Goal: Task Accomplishment & Management: Manage account settings

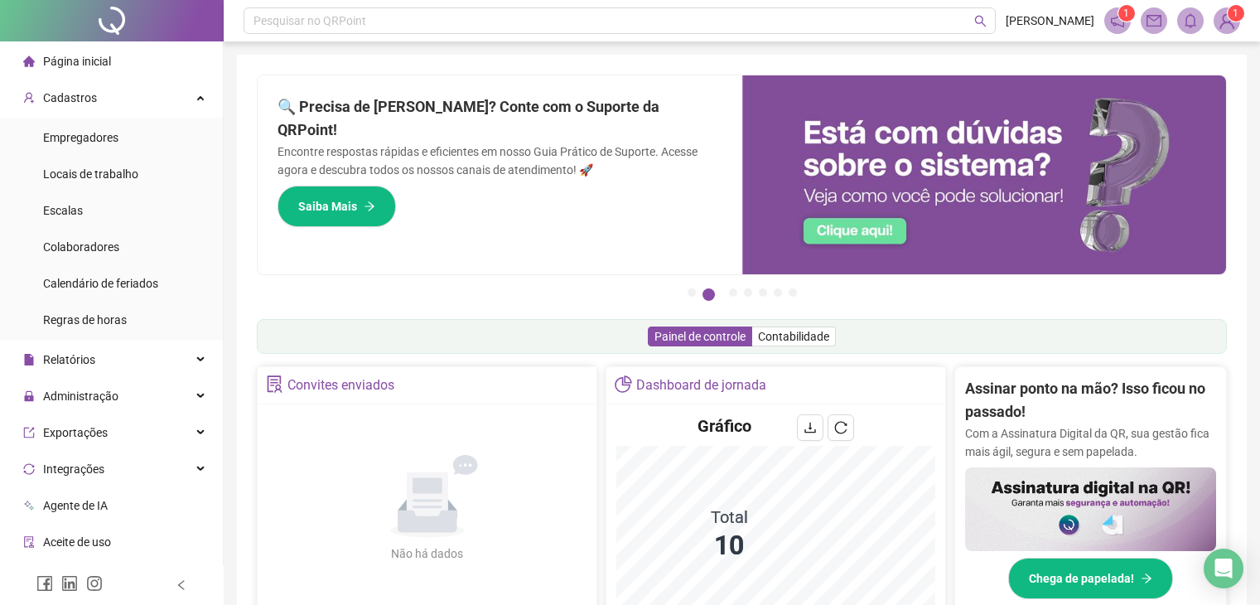
scroll to position [414, 0]
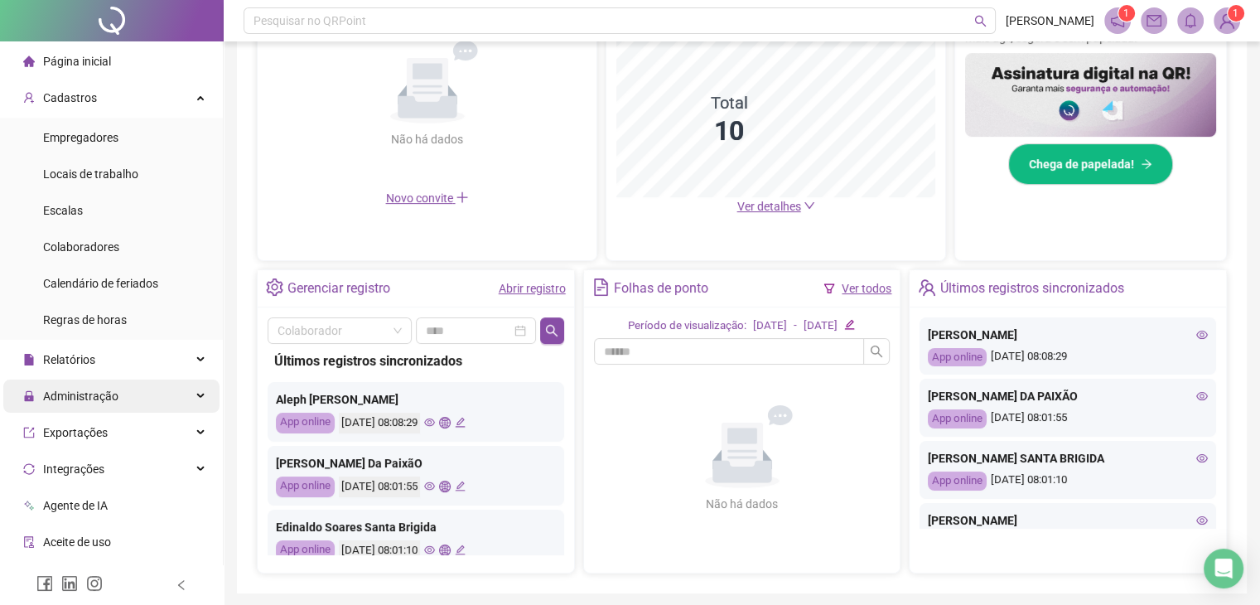
click at [92, 411] on span "Administração" at bounding box center [70, 395] width 95 height 33
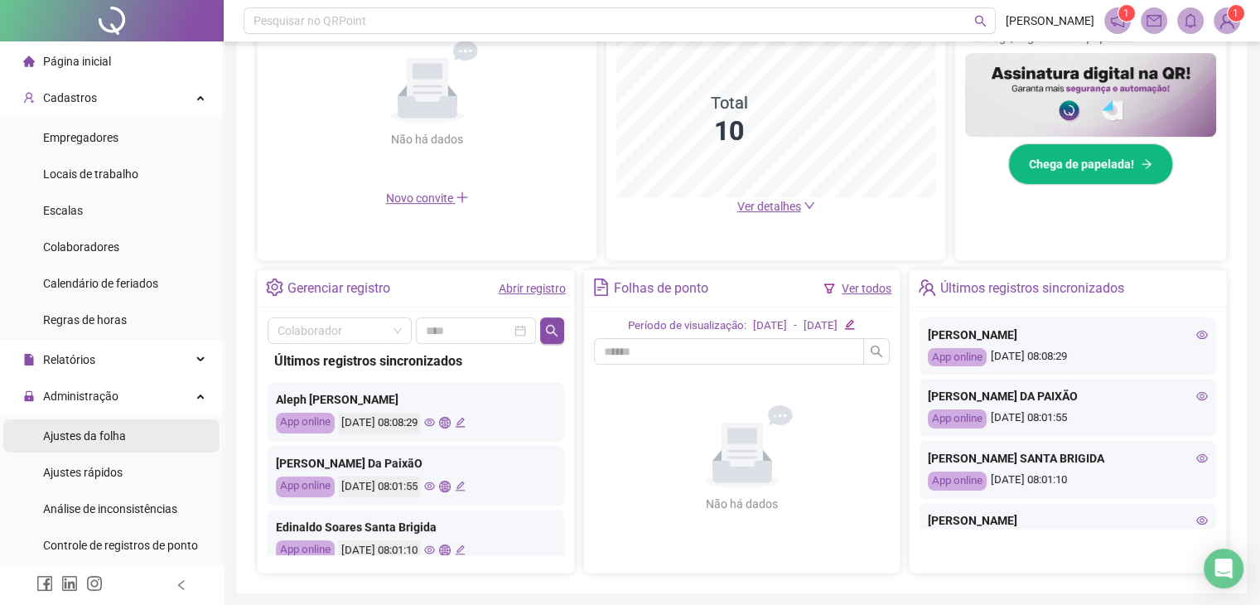
click at [100, 422] on div "Ajustes da folha" at bounding box center [84, 435] width 83 height 33
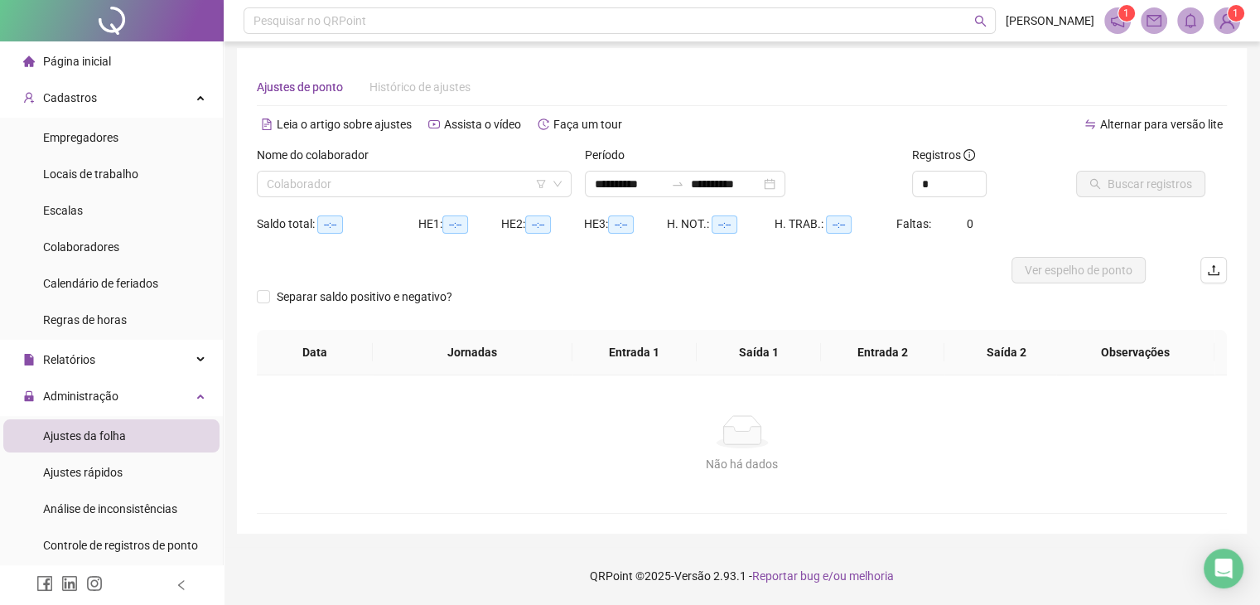
click at [99, 441] on span "Ajustes da folha" at bounding box center [84, 435] width 83 height 13
type input "**********"
click at [537, 175] on input "search" at bounding box center [407, 183] width 280 height 25
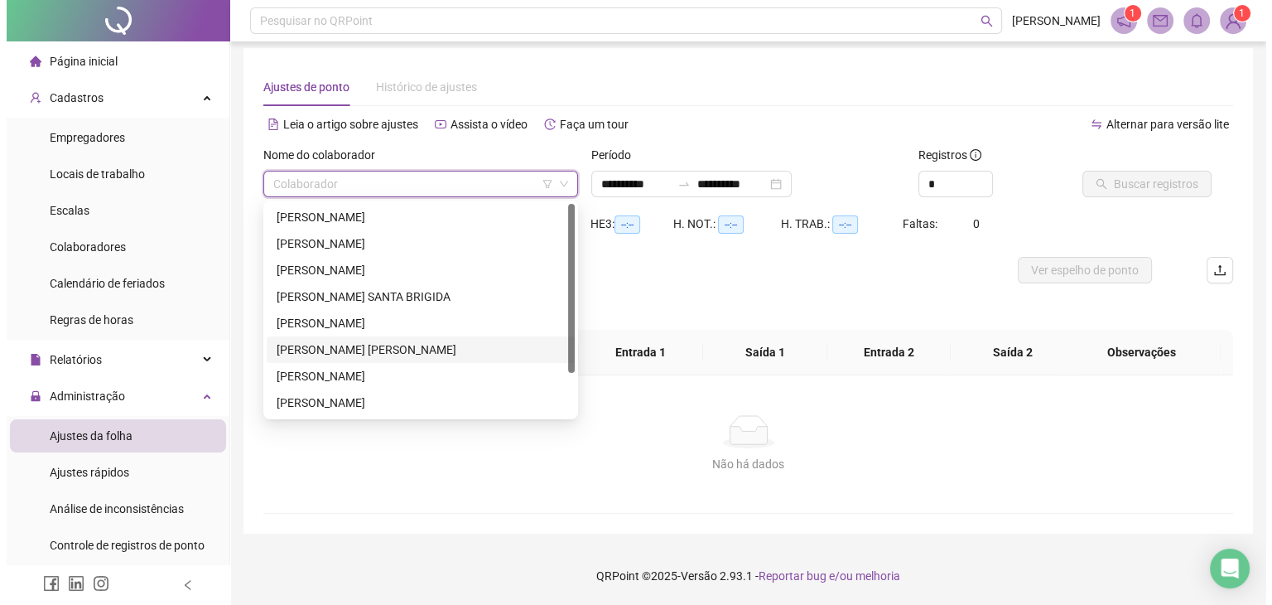
scroll to position [53, 0]
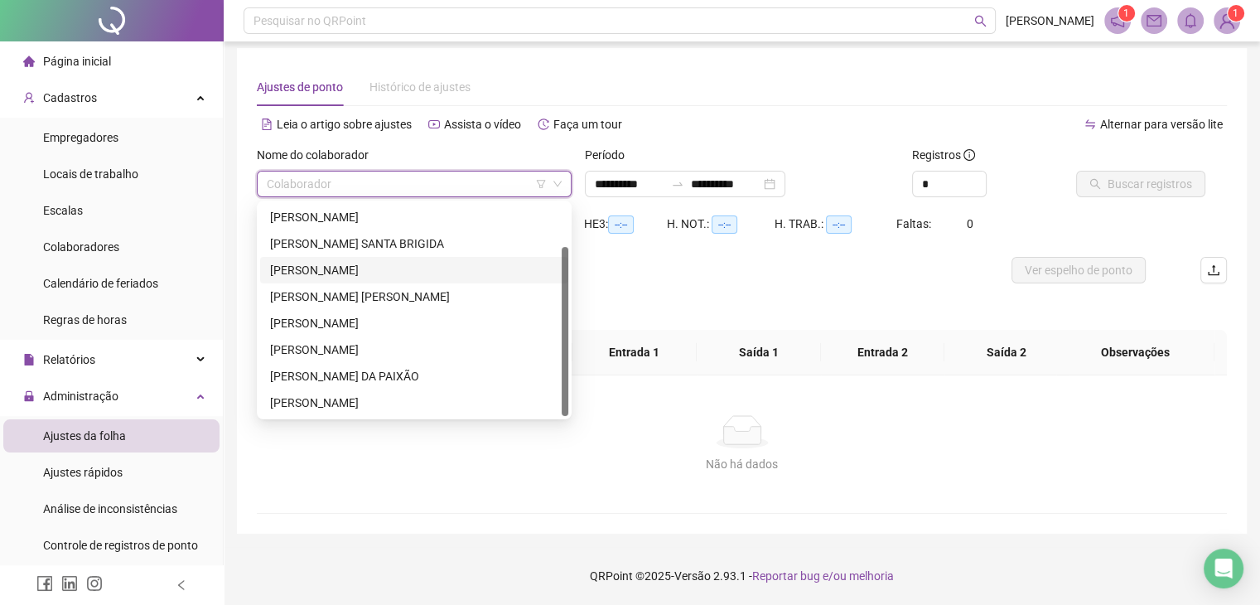
click at [342, 267] on div "[PERSON_NAME]" at bounding box center [414, 270] width 288 height 18
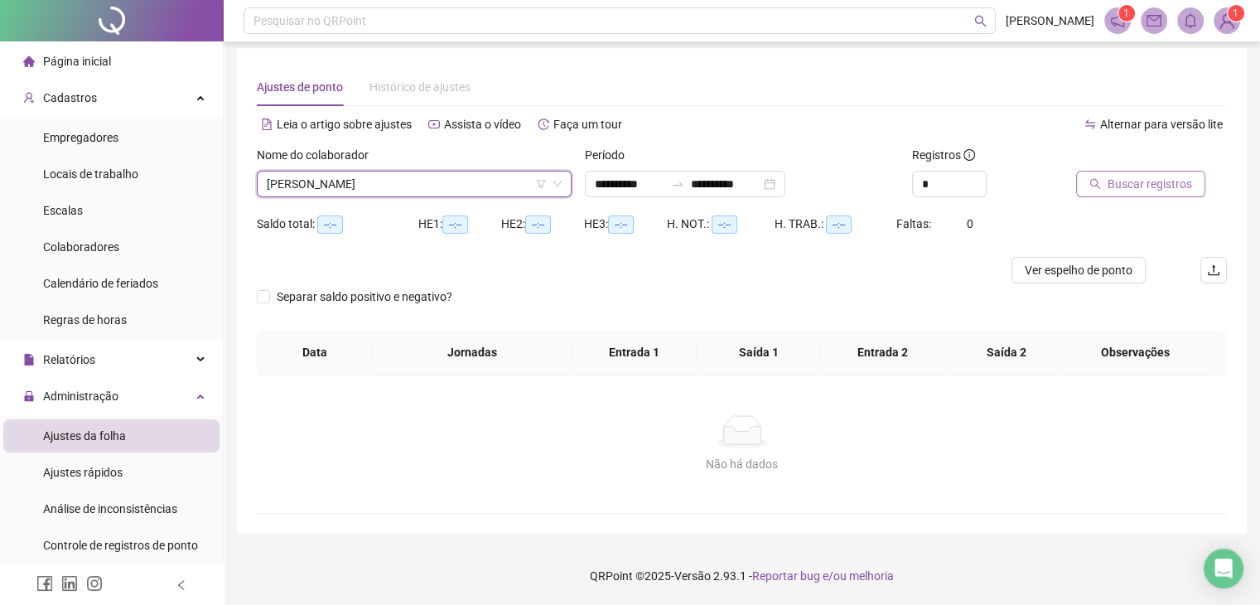
click at [1127, 169] on div at bounding box center [1130, 158] width 109 height 25
click at [1127, 176] on span "Buscar registros" at bounding box center [1149, 184] width 84 height 18
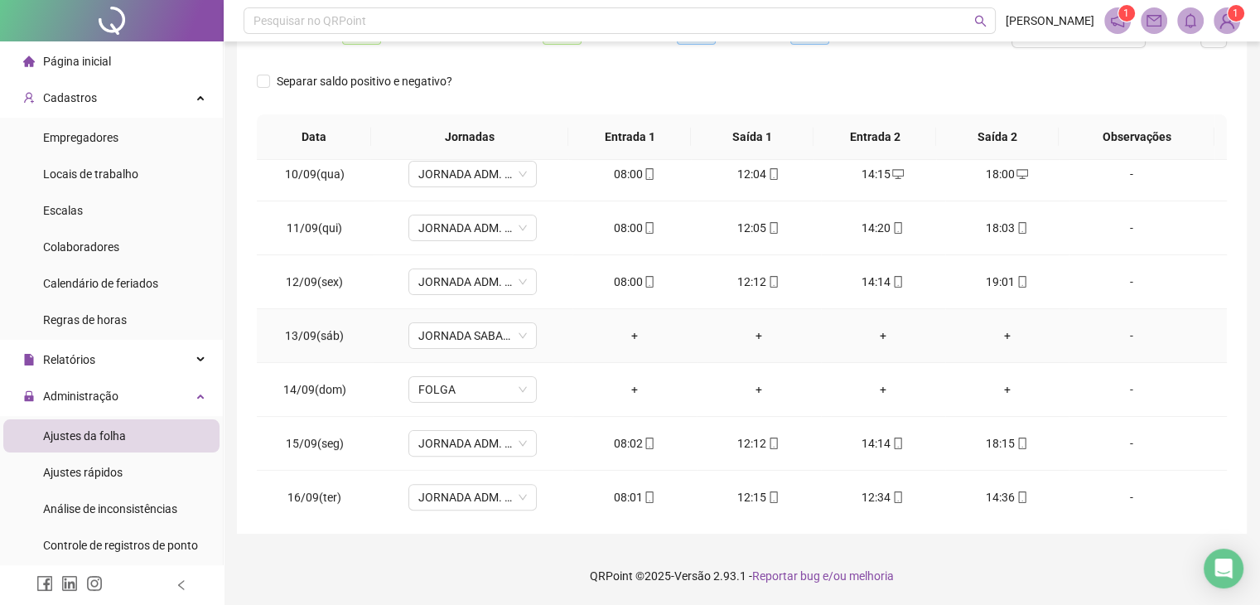
scroll to position [504, 0]
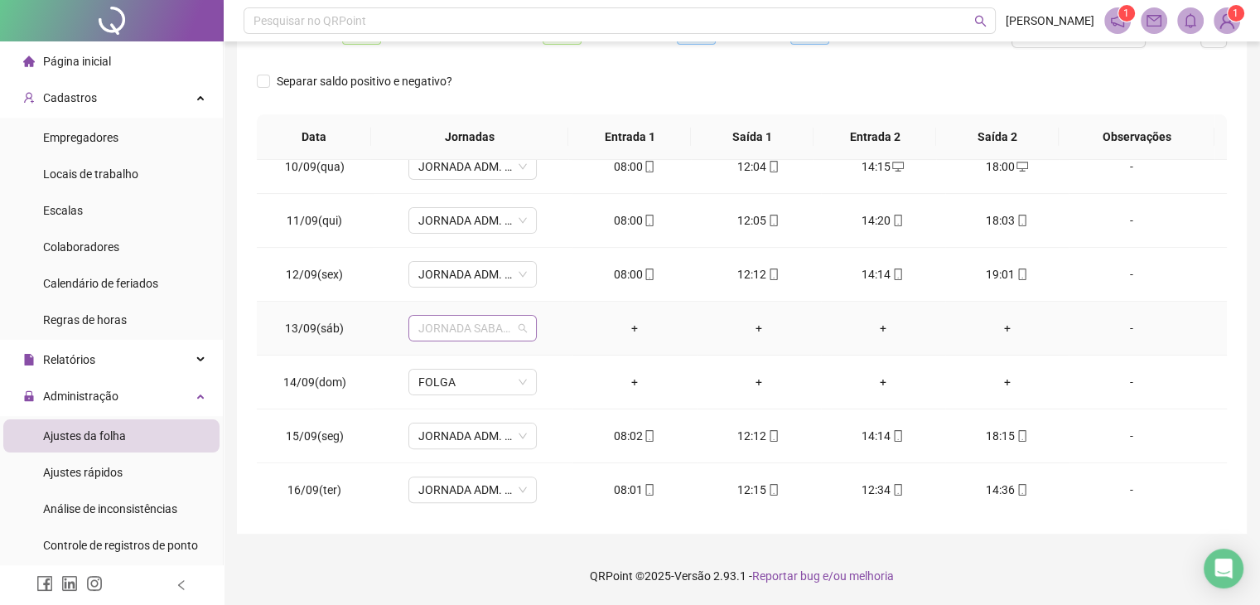
click at [458, 332] on span "JORNADA SABADOS" at bounding box center [472, 328] width 109 height 25
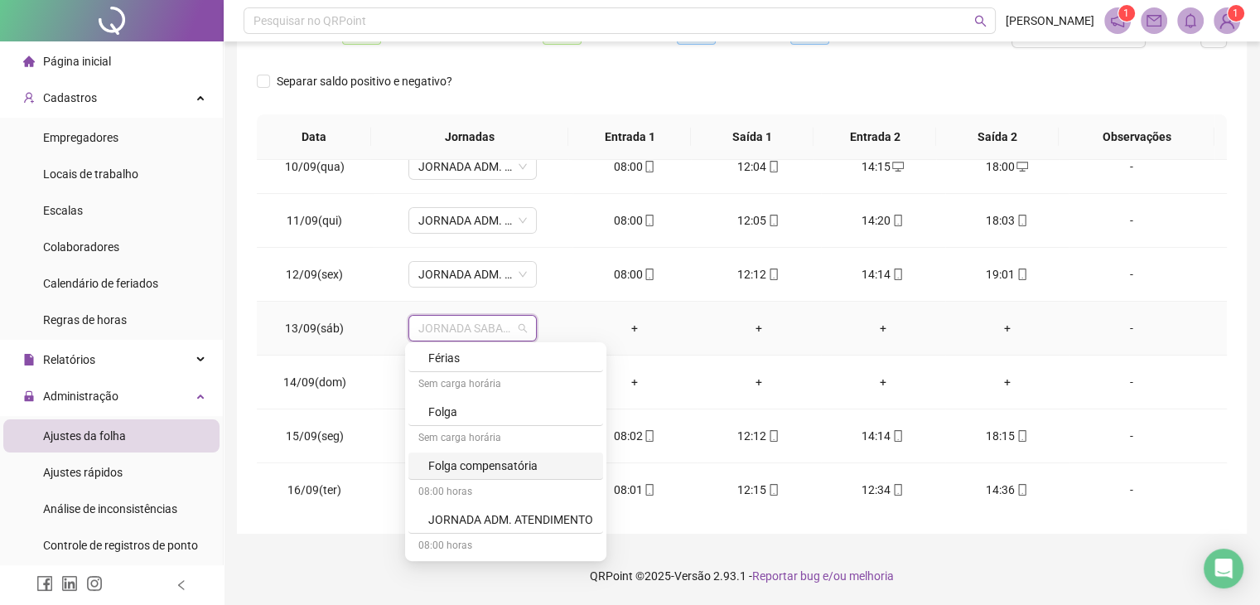
scroll to position [369, 0]
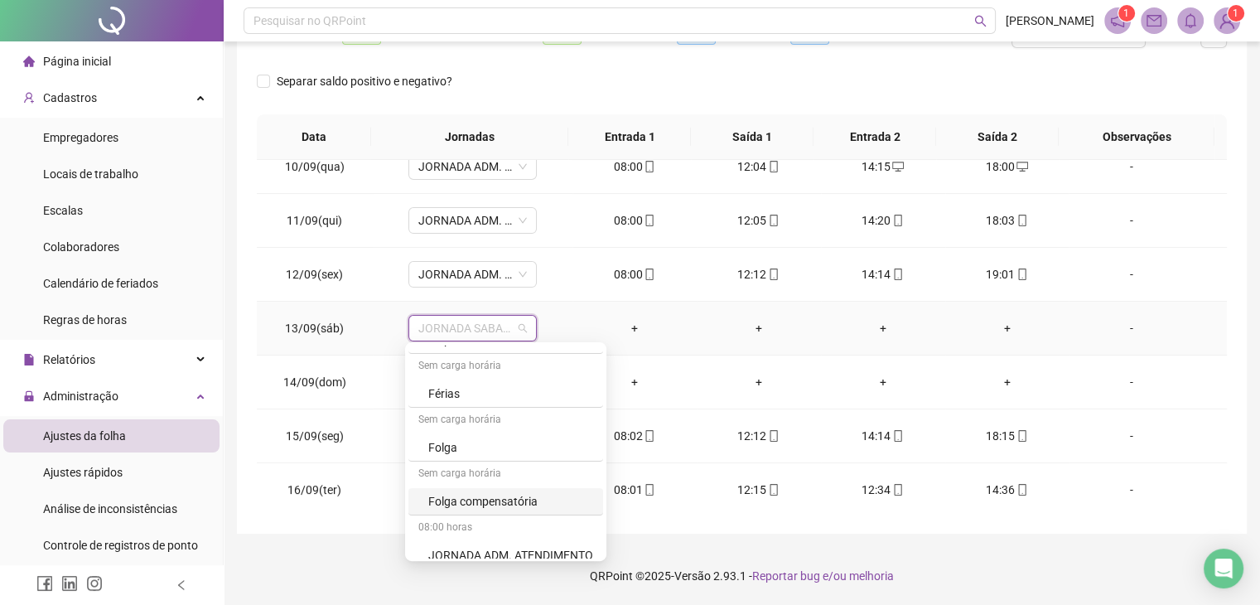
click at [494, 492] on div "Folga compensatória" at bounding box center [510, 501] width 165 height 18
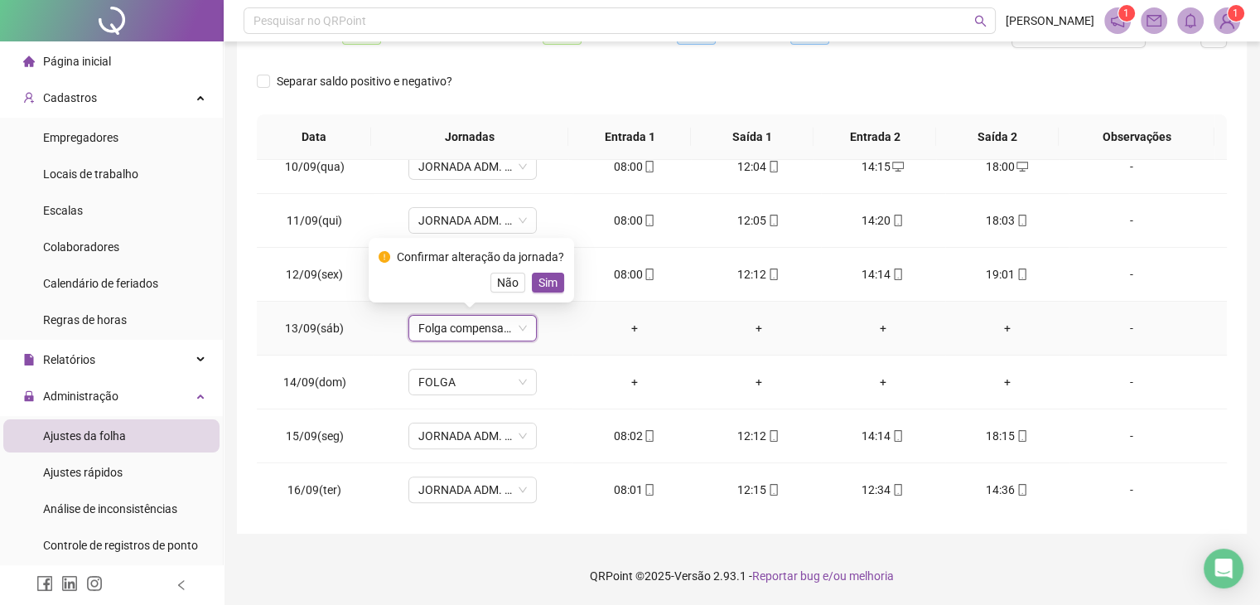
click at [543, 279] on span "Sim" at bounding box center [547, 282] width 19 height 18
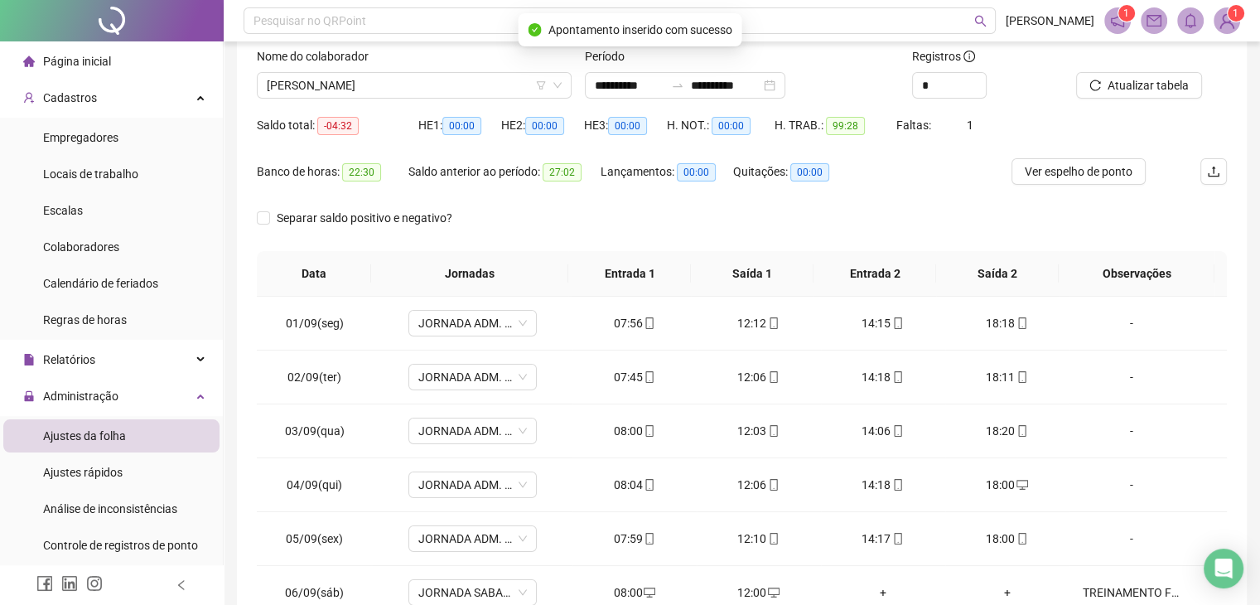
scroll to position [0, 0]
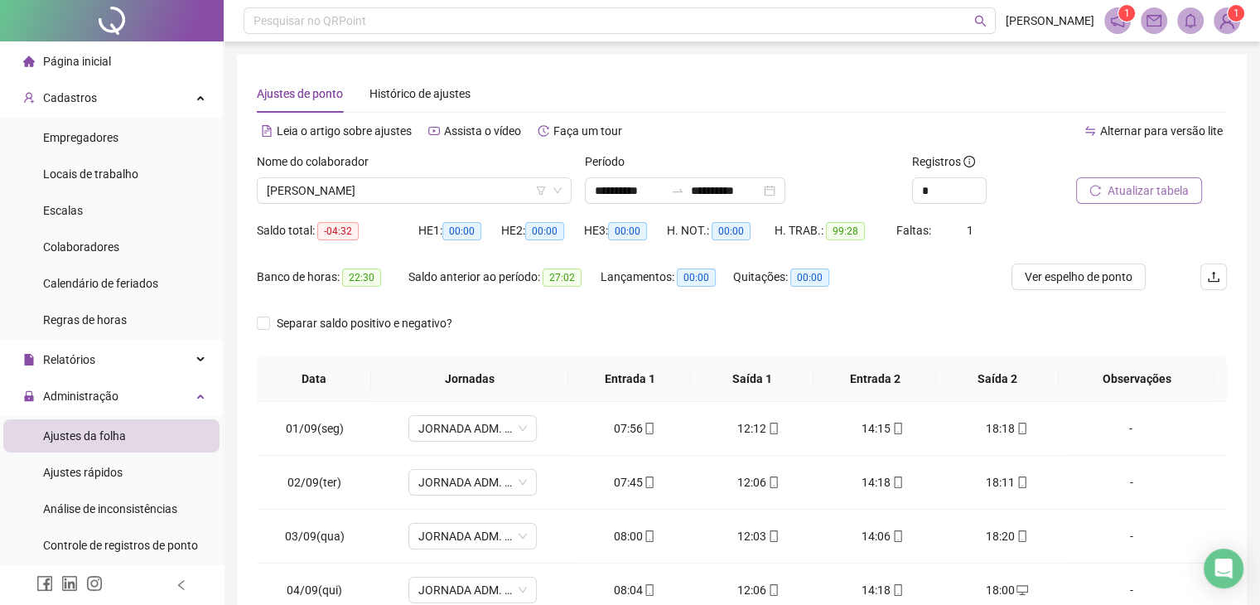
click at [1123, 187] on span "Atualizar tabela" at bounding box center [1147, 190] width 81 height 18
click at [436, 173] on div "Nome do colaborador" at bounding box center [414, 164] width 315 height 25
click at [432, 179] on span "[PERSON_NAME]" at bounding box center [414, 190] width 295 height 25
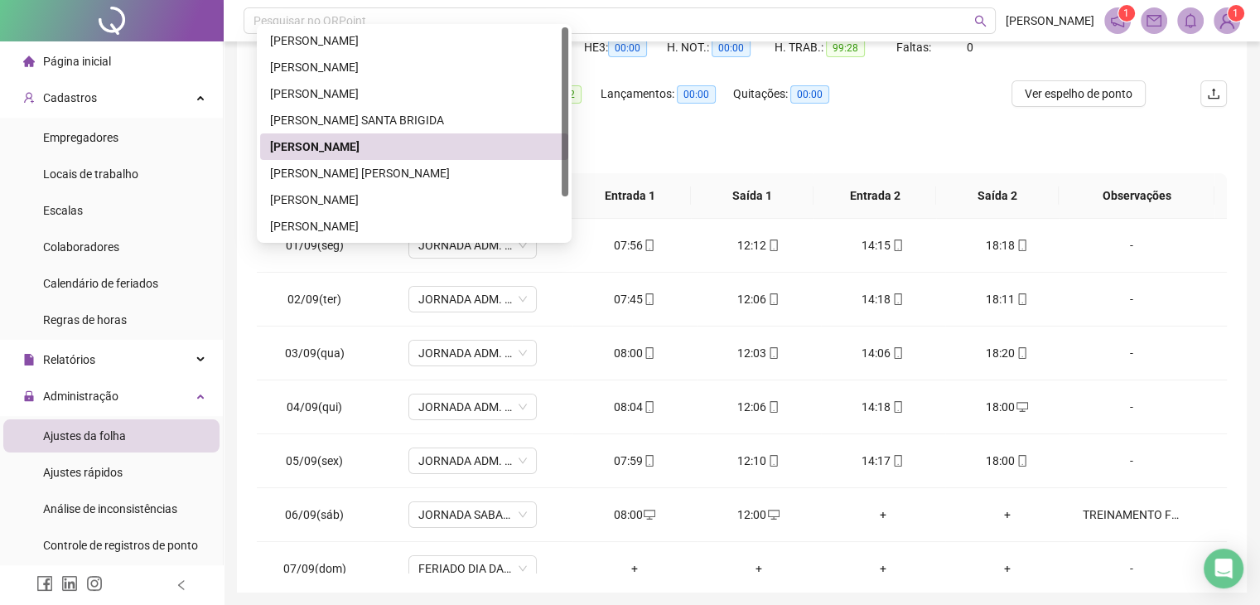
scroll to position [159, 0]
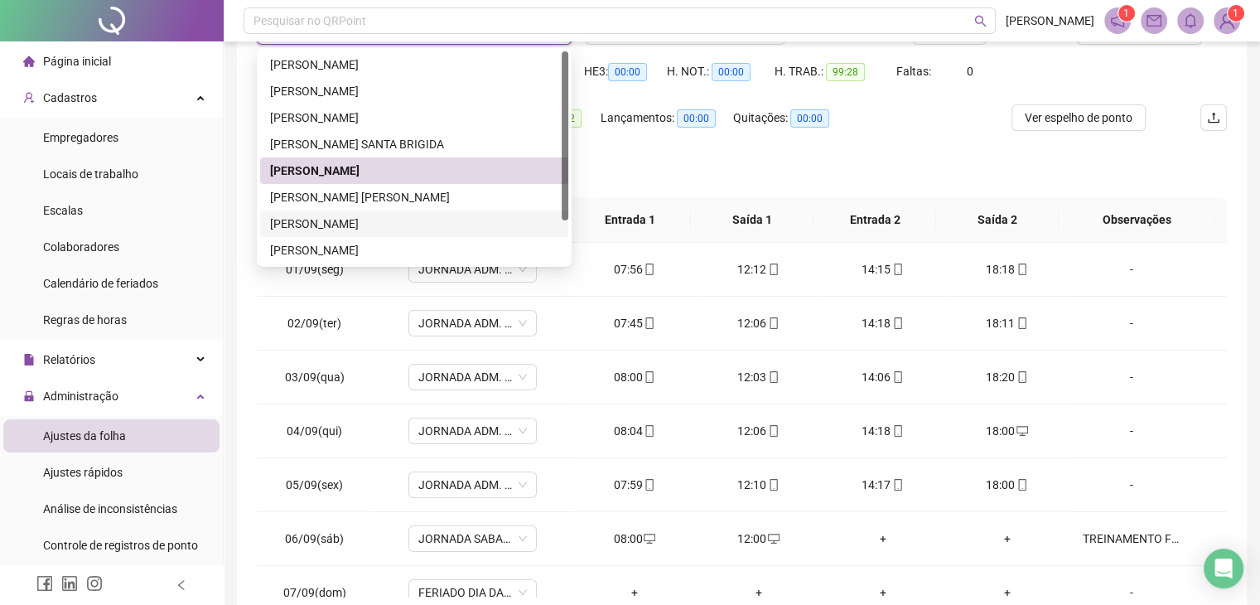
click at [355, 219] on div "[PERSON_NAME]" at bounding box center [414, 224] width 288 height 18
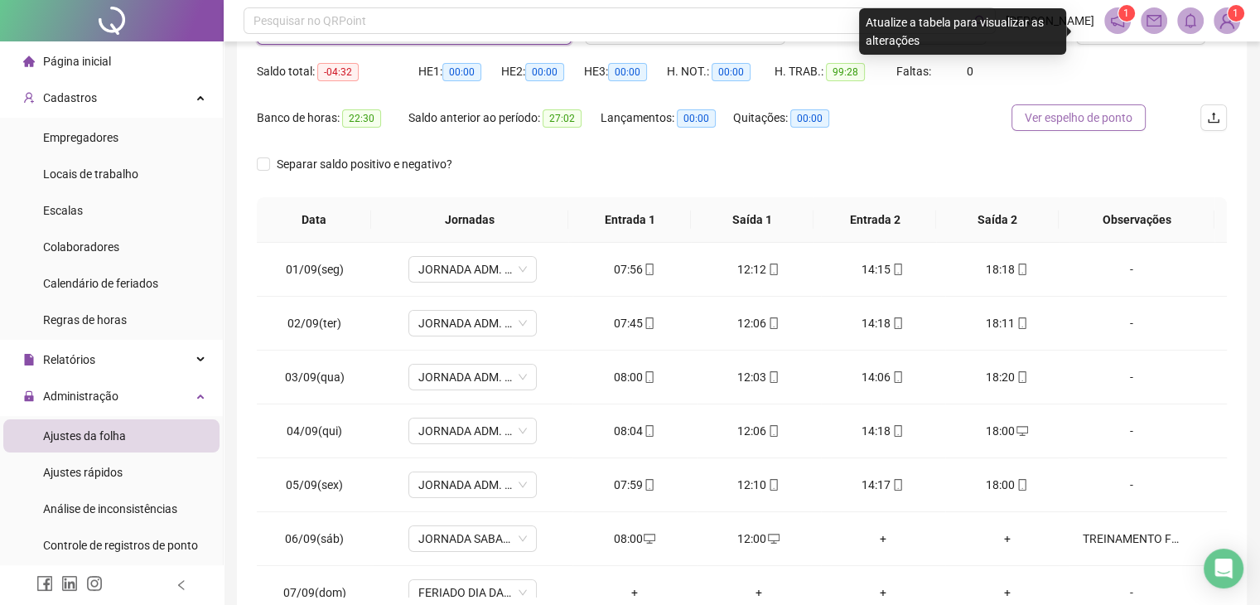
click at [1076, 120] on span "Ver espelho de ponto" at bounding box center [1079, 118] width 108 height 18
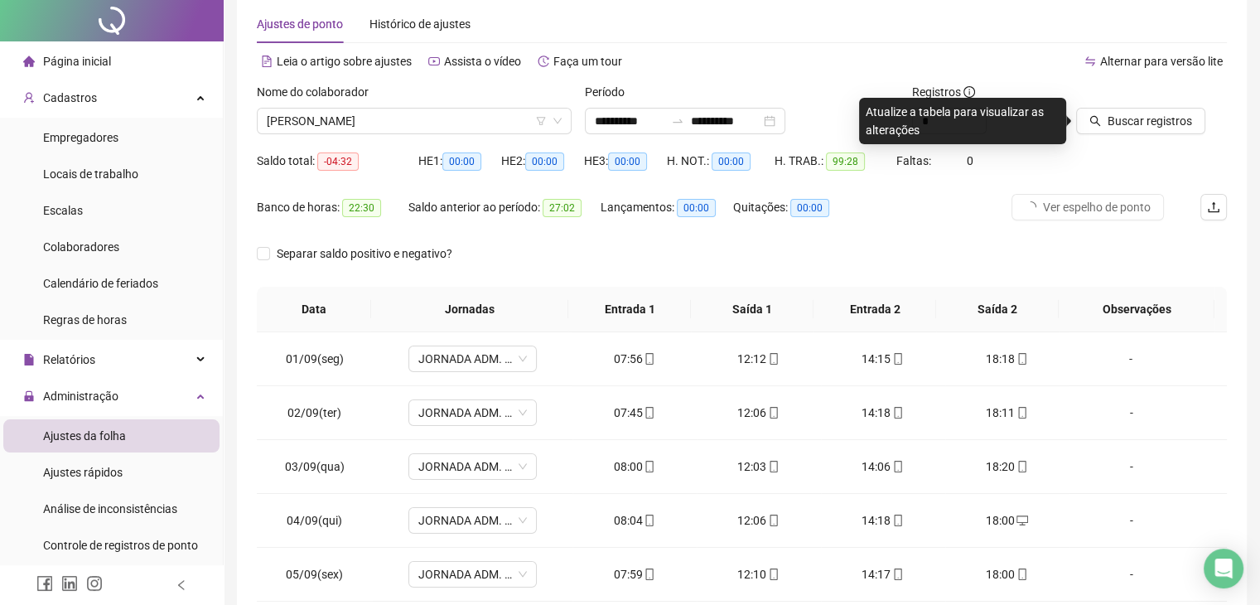
scroll to position [0, 0]
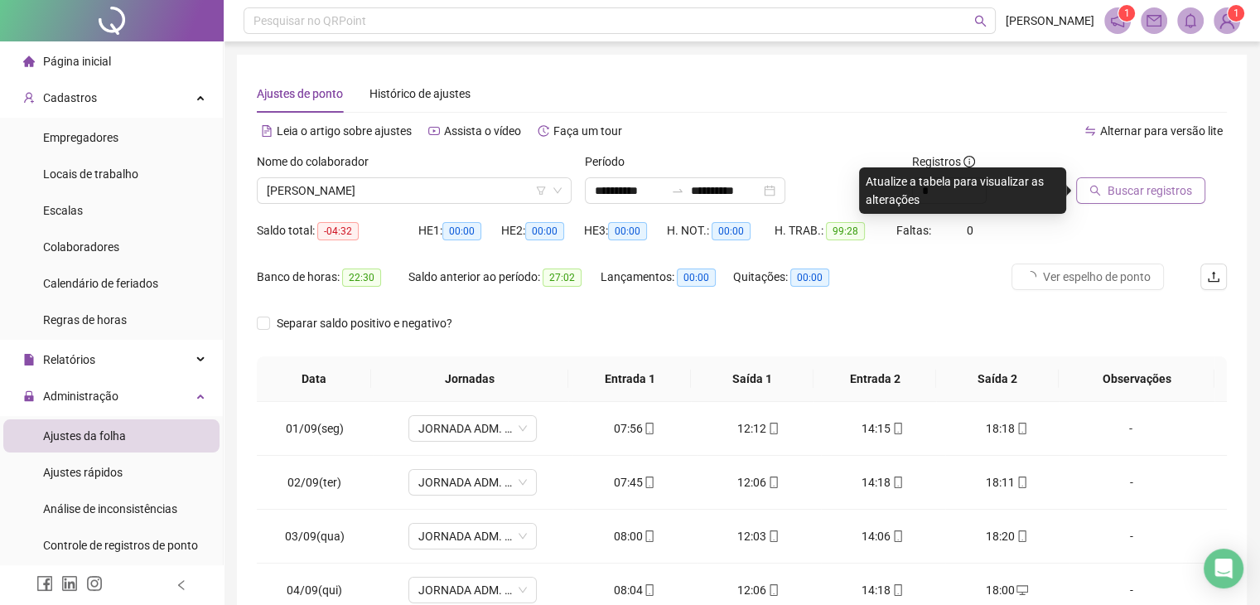
click at [1130, 186] on span "Buscar registros" at bounding box center [1149, 190] width 84 height 18
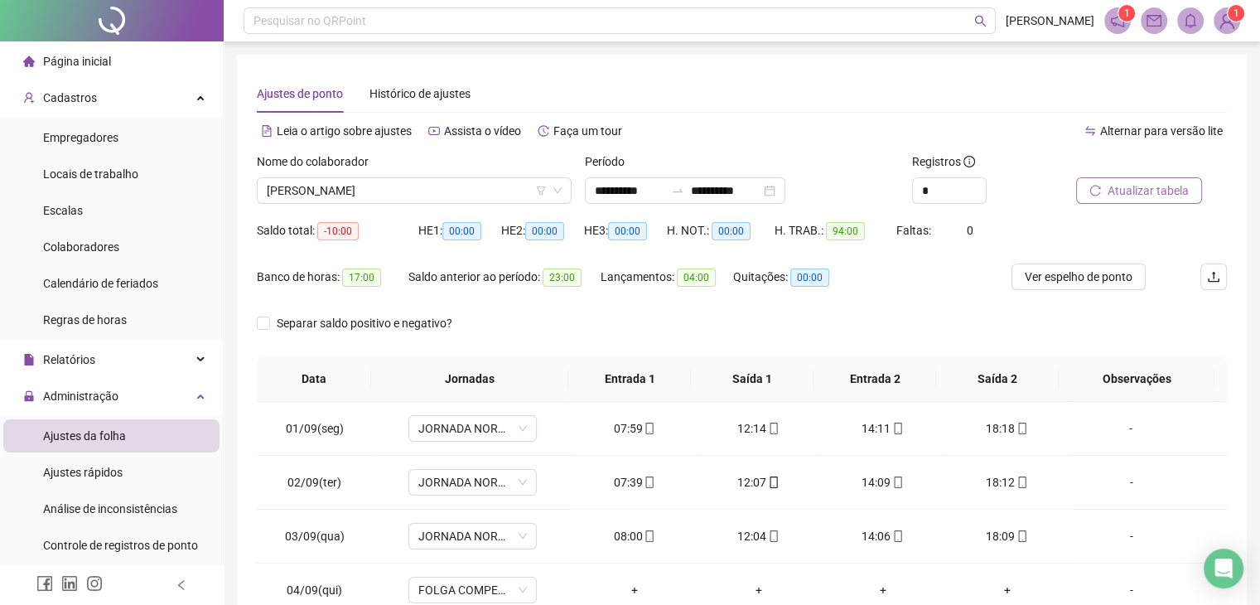
click at [437, 208] on div "Nome do colaborador [PERSON_NAME]" at bounding box center [414, 184] width 328 height 65
click at [442, 190] on span "[PERSON_NAME]" at bounding box center [414, 190] width 295 height 25
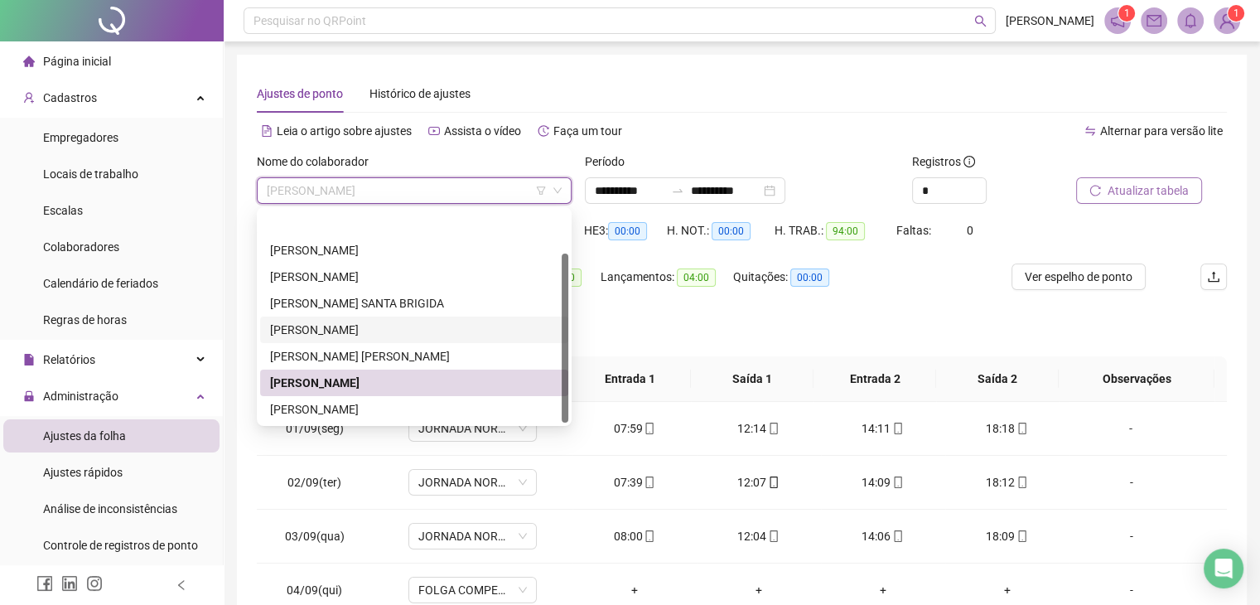
scroll to position [53, 0]
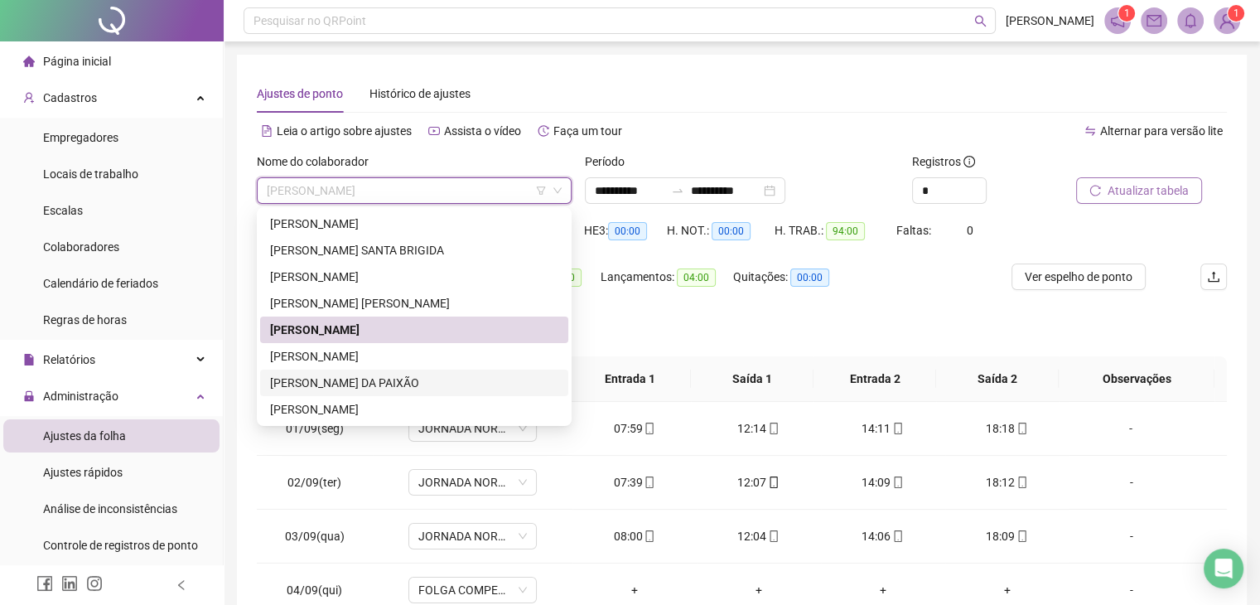
drag, startPoint x: 395, startPoint y: 390, endPoint x: 540, endPoint y: 362, distance: 147.7
click at [397, 392] on div "[PERSON_NAME] DA PAIXÃO" at bounding box center [414, 382] width 308 height 27
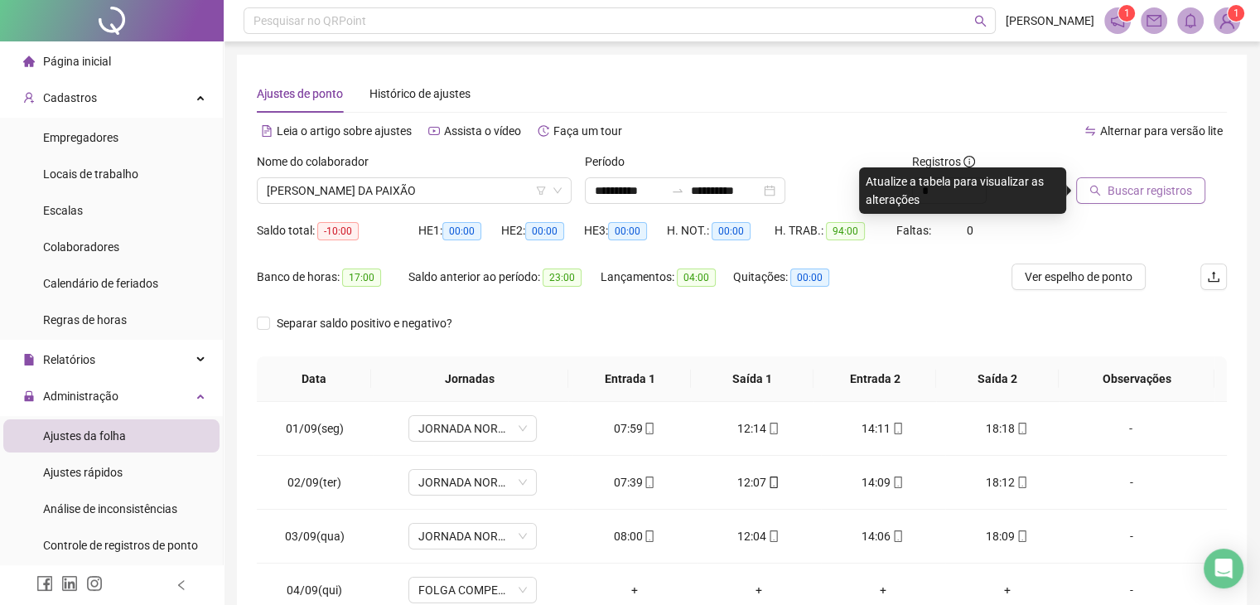
click at [1160, 188] on span "Buscar registros" at bounding box center [1149, 190] width 84 height 18
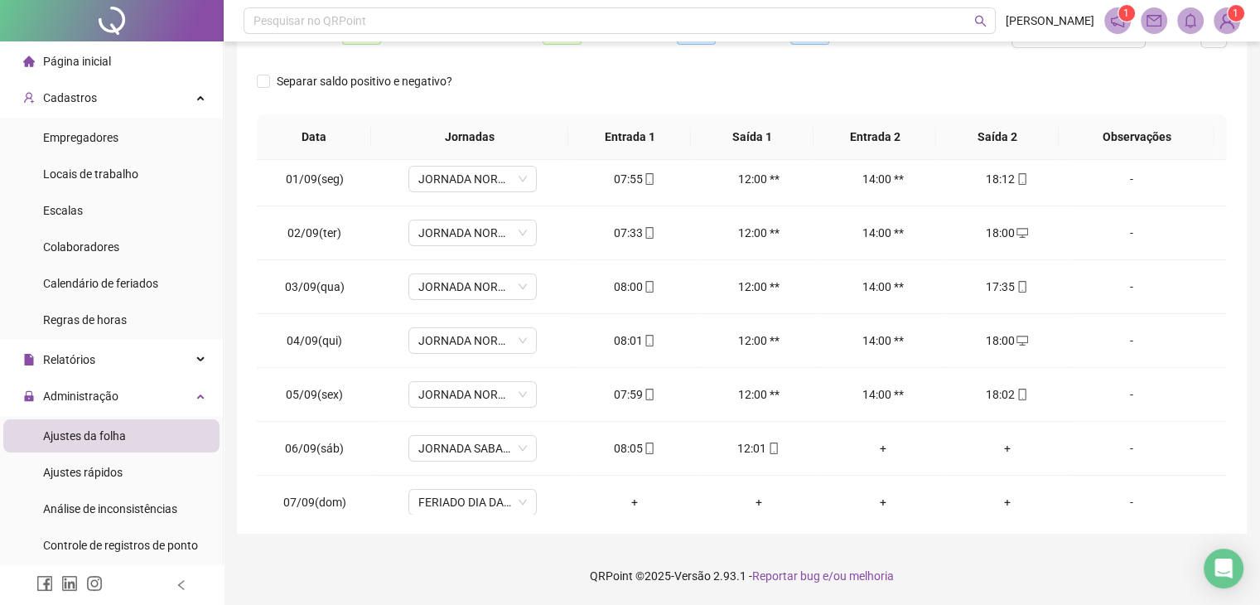
scroll to position [0, 0]
